Goal: Navigation & Orientation: Find specific page/section

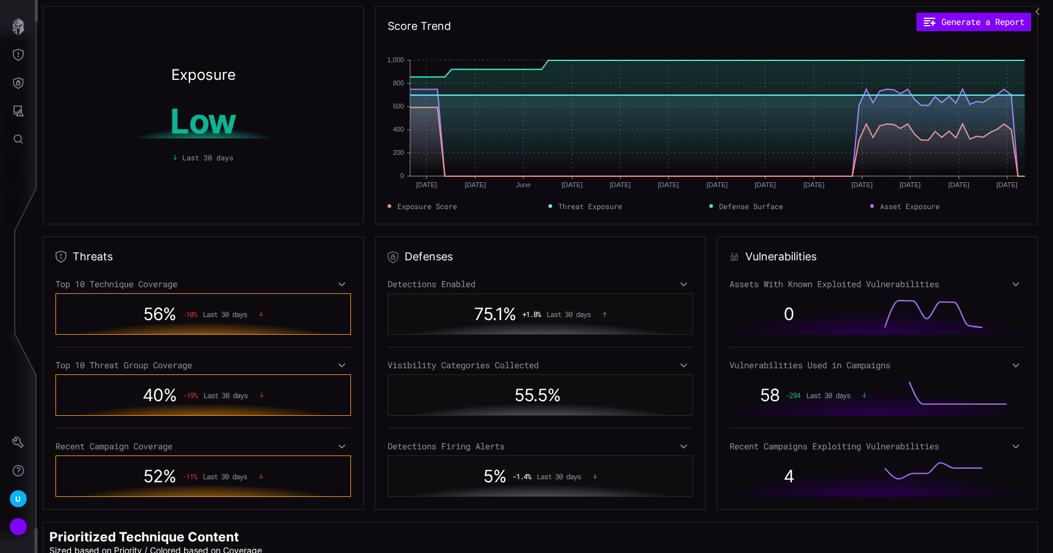
click at [1033, 13] on button "button" at bounding box center [1039, 11] width 20 height 23
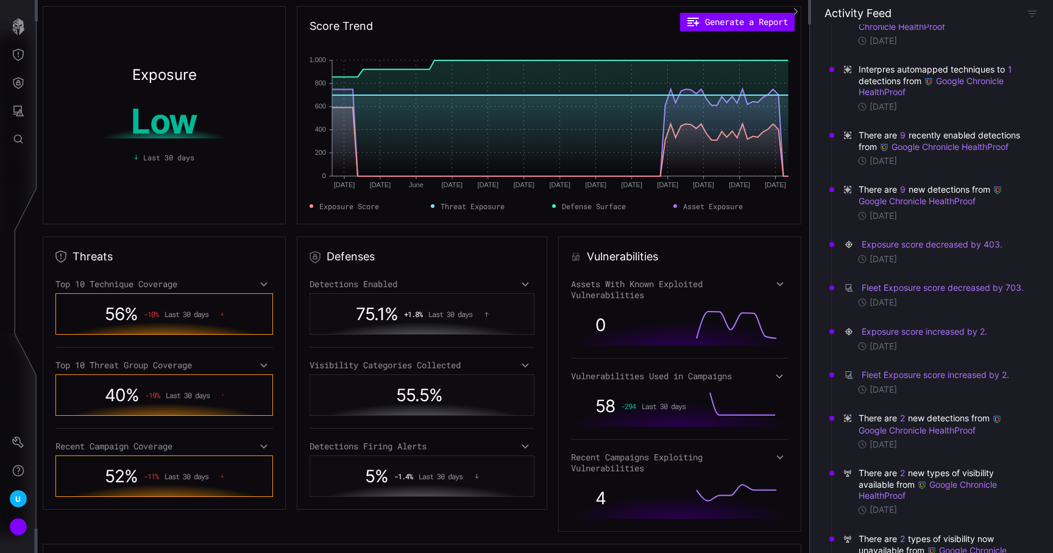
scroll to position [331, 0]
click at [873, 260] on time "[DATE]" at bounding box center [883, 258] width 27 height 11
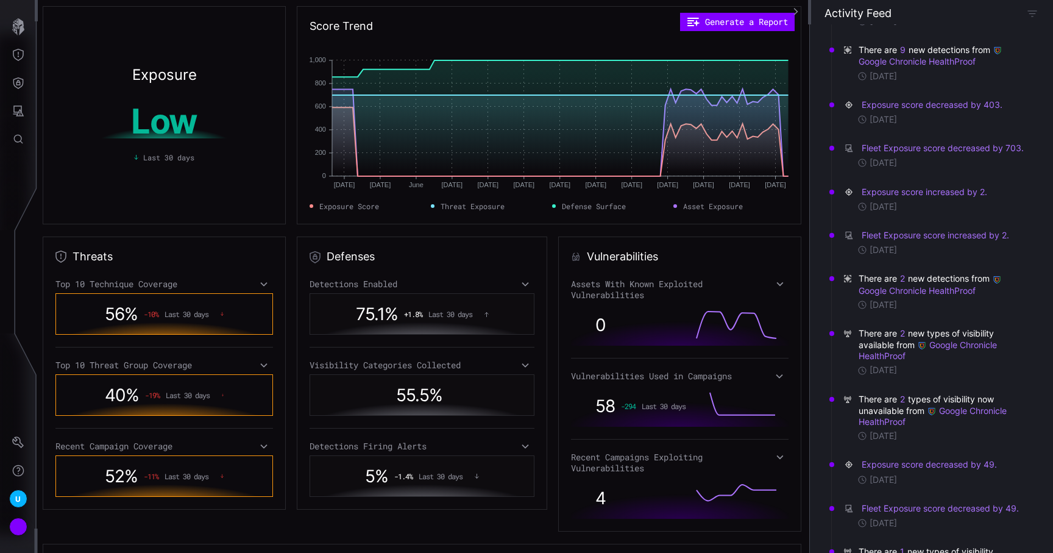
scroll to position [473, 0]
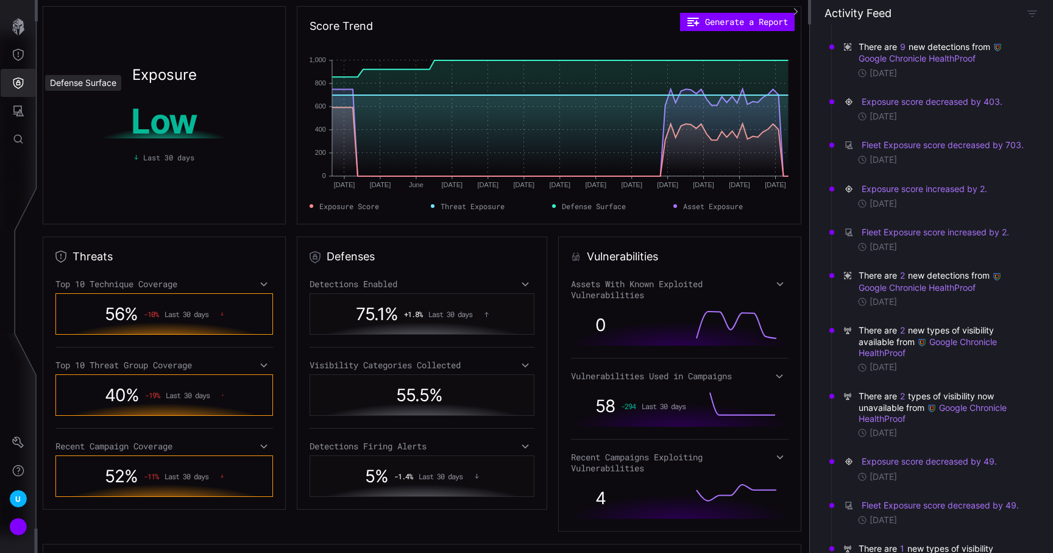
click at [23, 76] on button "Defense Surface" at bounding box center [18, 83] width 35 height 28
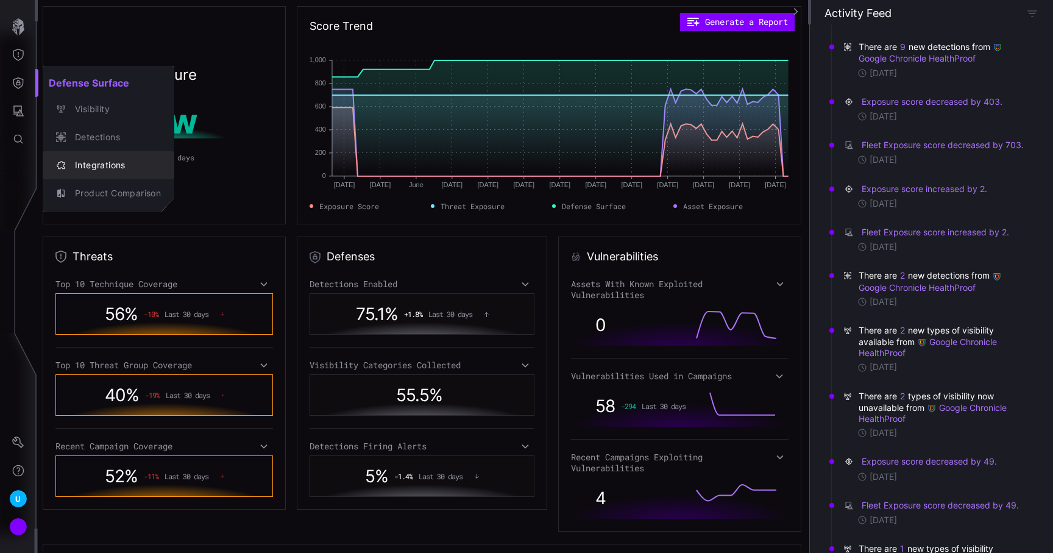
click at [114, 162] on div "Integrations" at bounding box center [115, 165] width 92 height 15
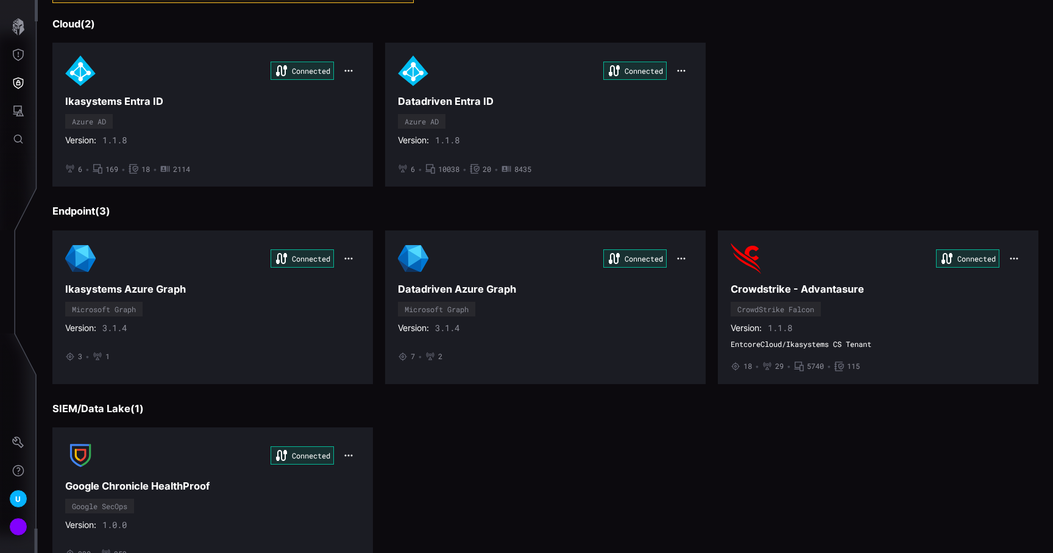
scroll to position [104, 0]
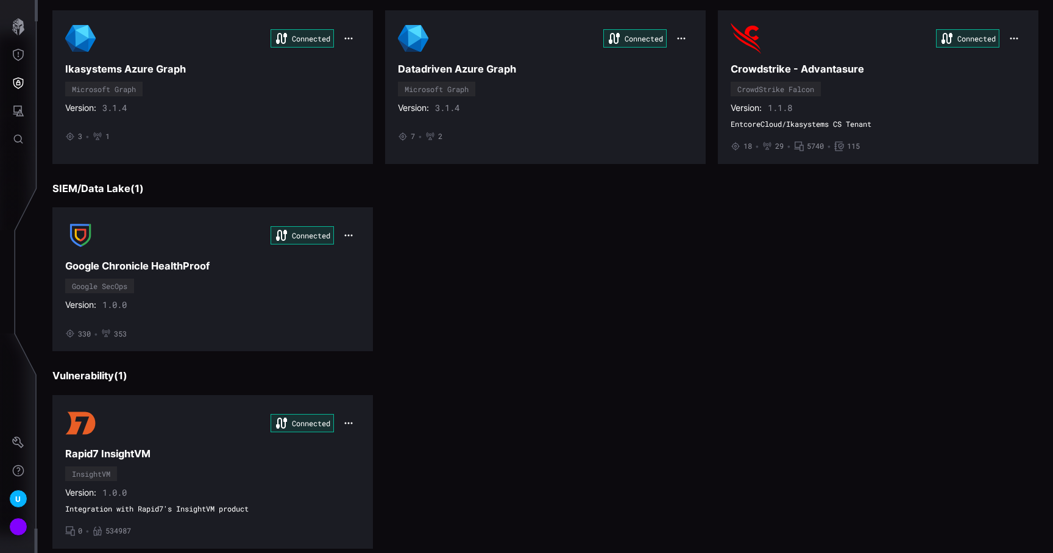
scroll to position [372, 0]
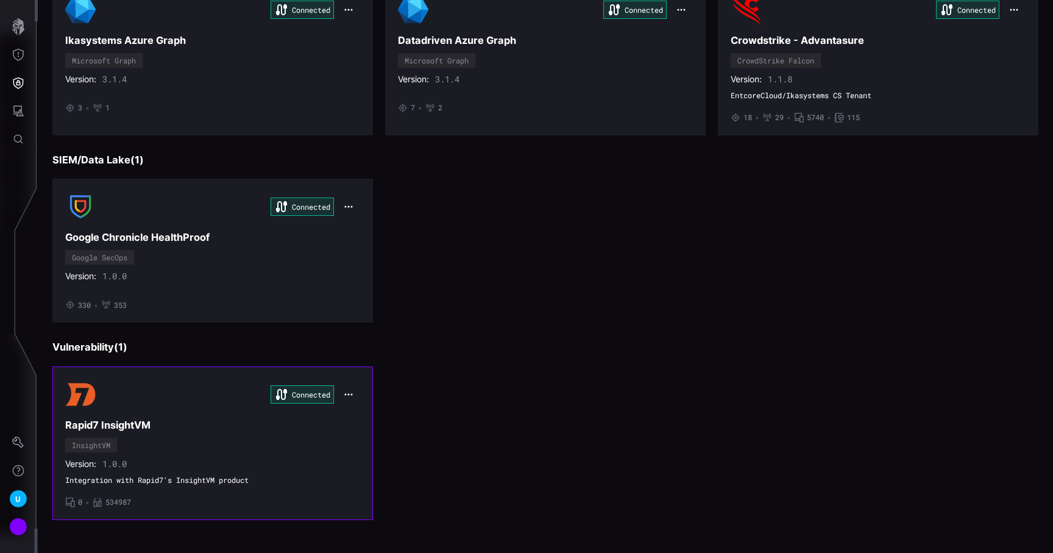
click at [157, 458] on div "Version: 1.0.0" at bounding box center [212, 463] width 295 height 11
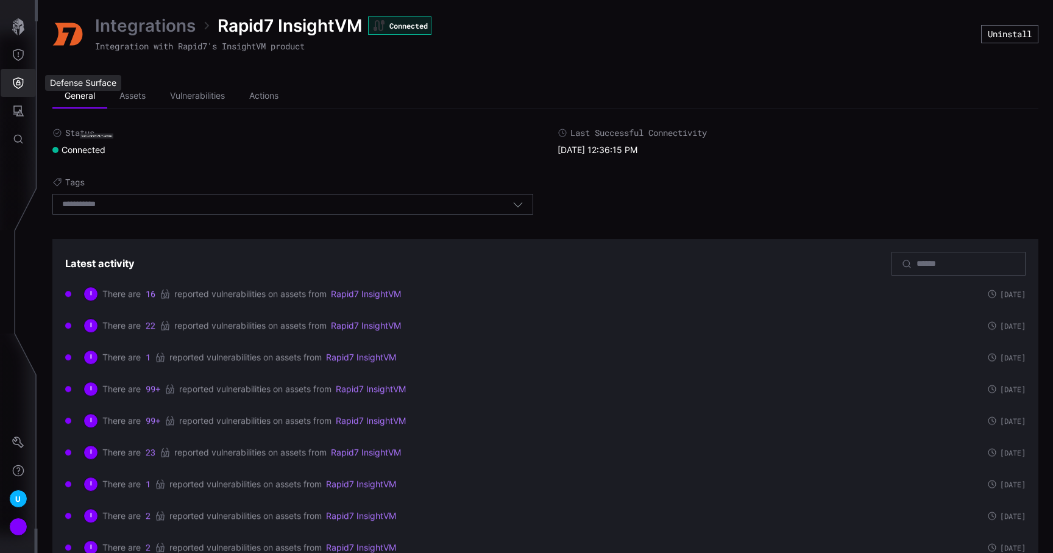
click at [22, 86] on icon "Defense Surface" at bounding box center [18, 83] width 12 height 12
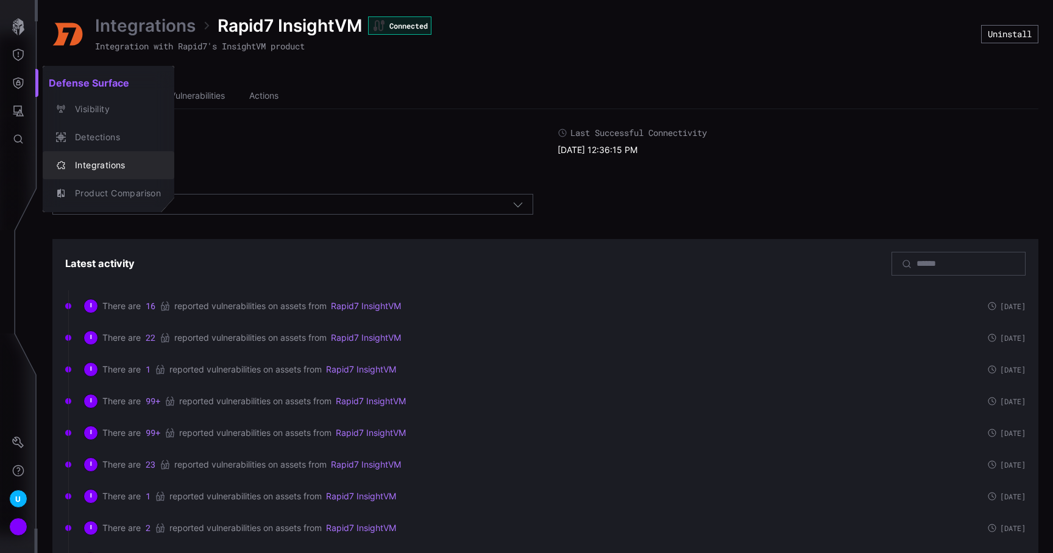
click at [85, 168] on div "Integrations" at bounding box center [115, 165] width 92 height 15
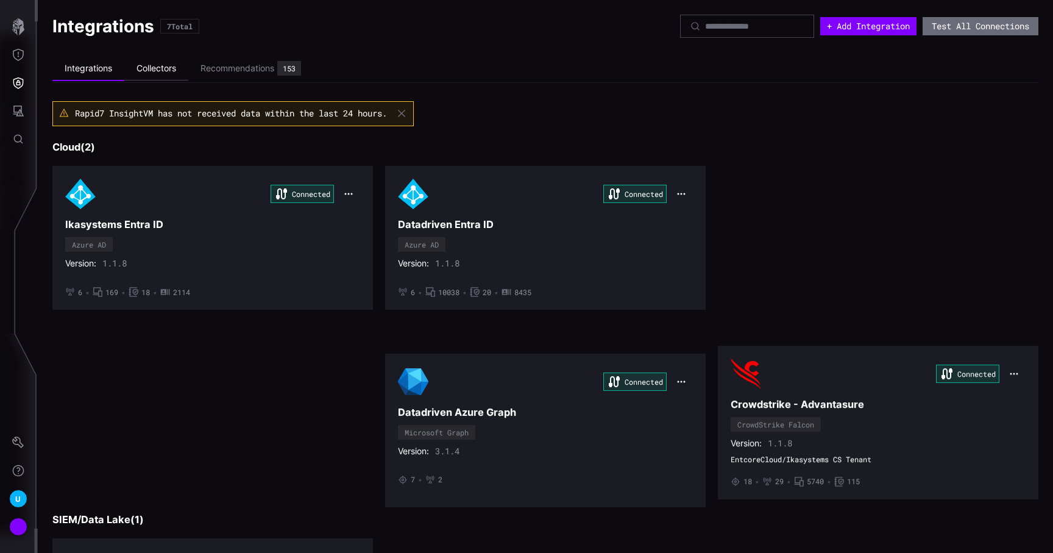
click at [160, 77] on li "Collectors" at bounding box center [156, 69] width 64 height 24
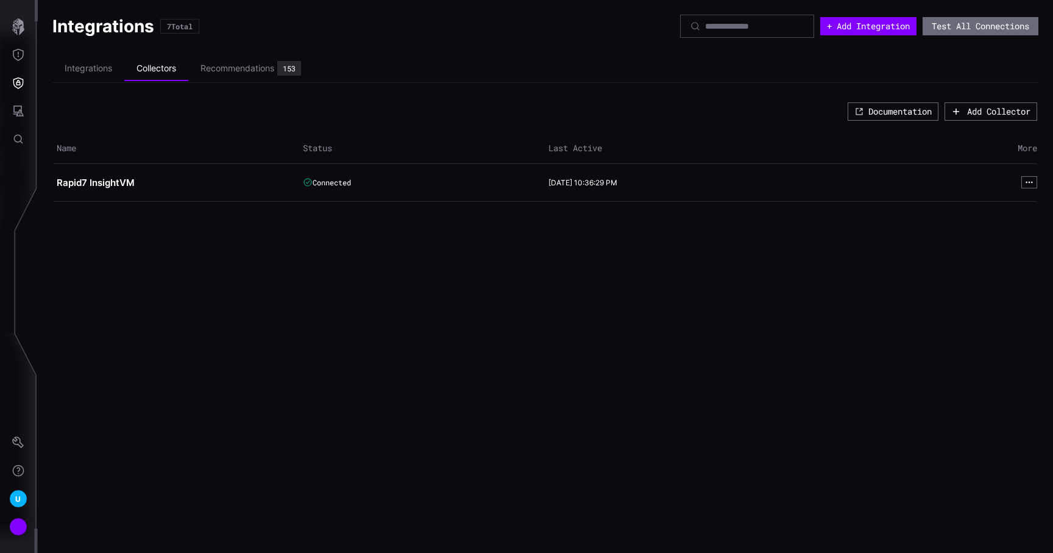
click at [23, 31] on icon "button" at bounding box center [18, 26] width 17 height 17
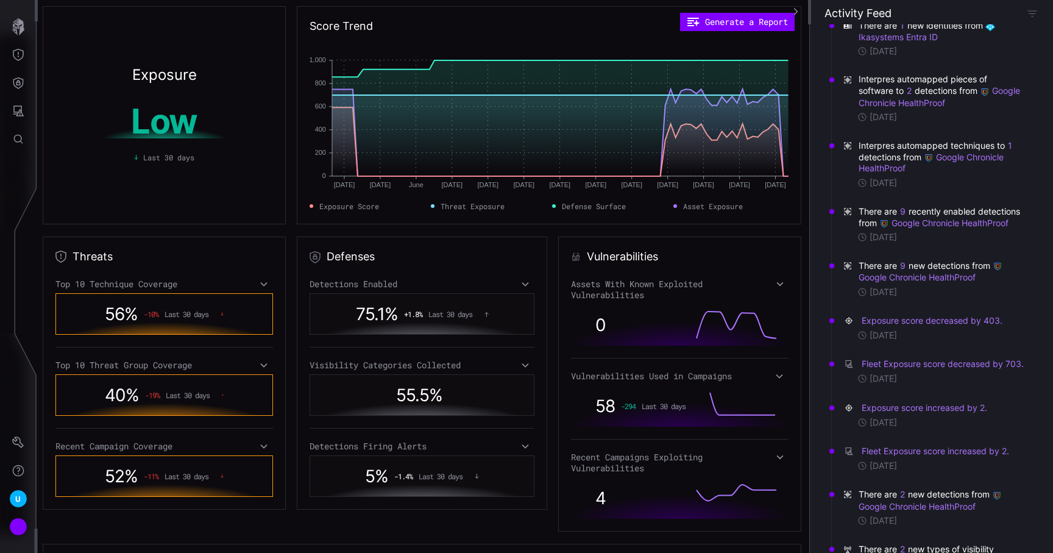
scroll to position [269, 0]
